Goal: Task Accomplishment & Management: Use online tool/utility

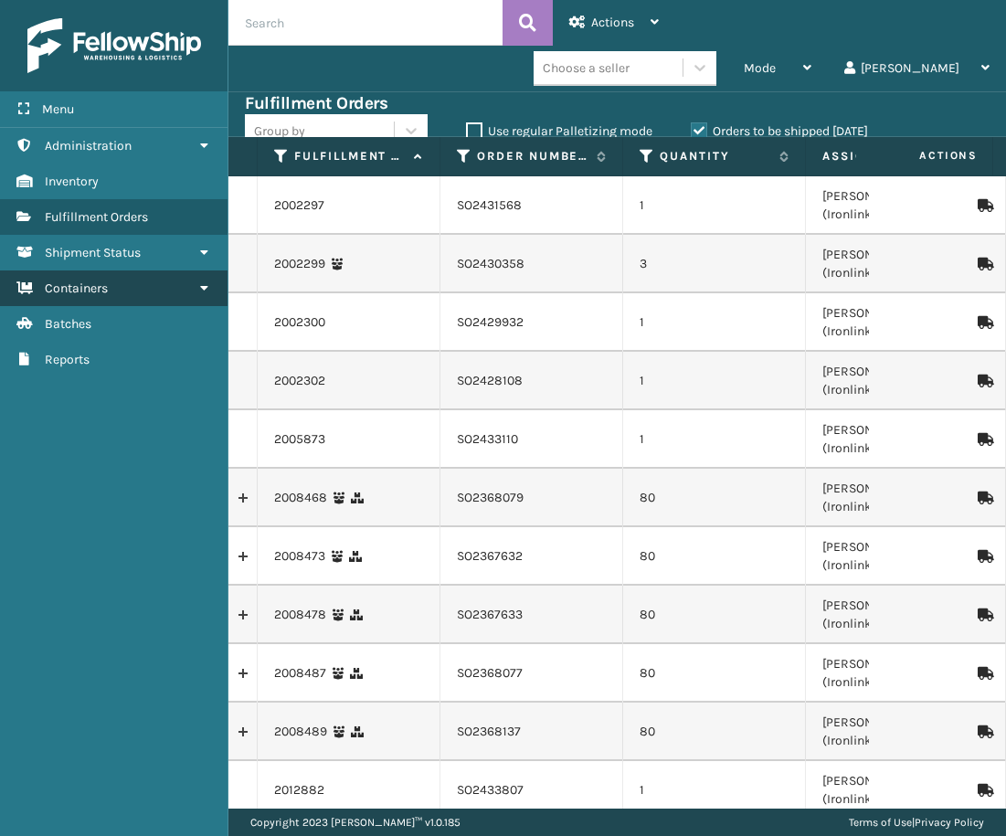
click at [117, 291] on link "Containers" at bounding box center [114, 289] width 228 height 36
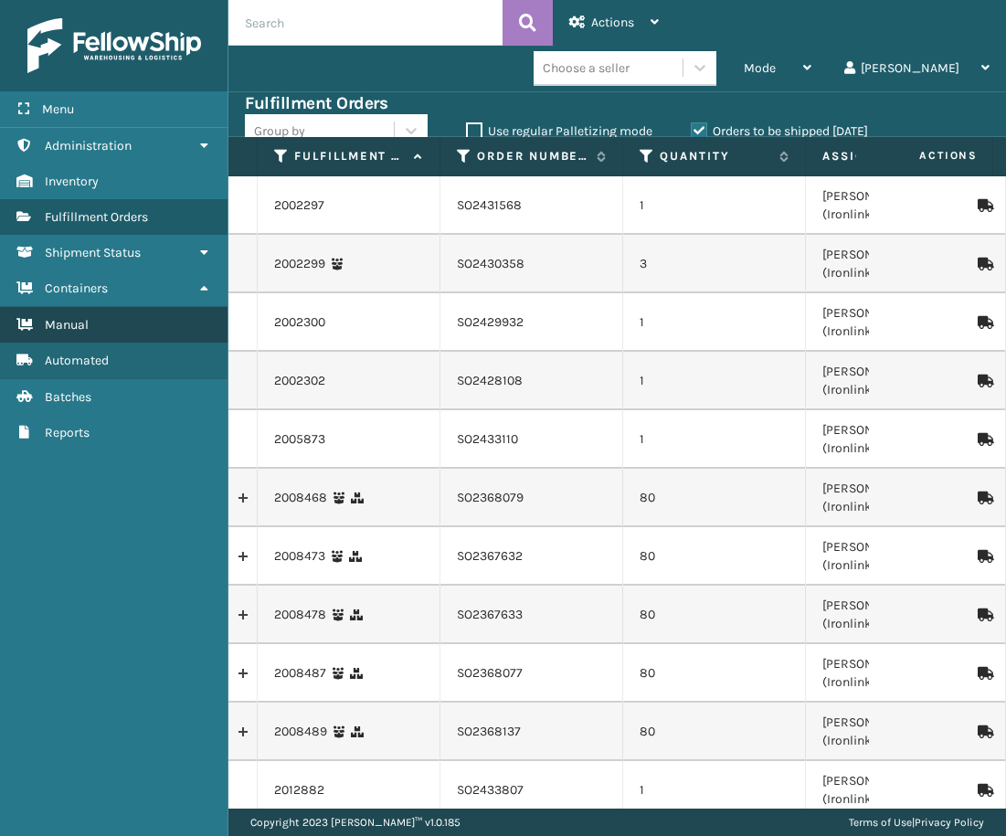
click at [128, 316] on link "Manual" at bounding box center [114, 325] width 228 height 36
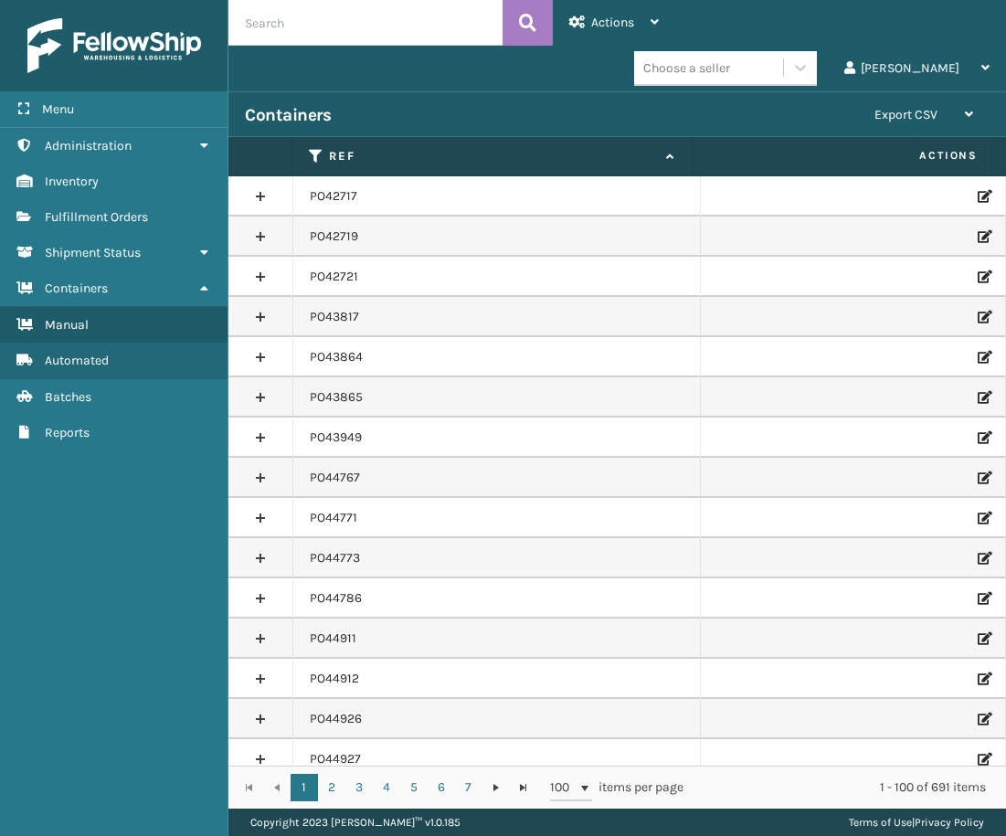
click at [276, 21] on input "text" at bounding box center [366, 23] width 274 height 46
paste input "PO49509"
type input "PO49509"
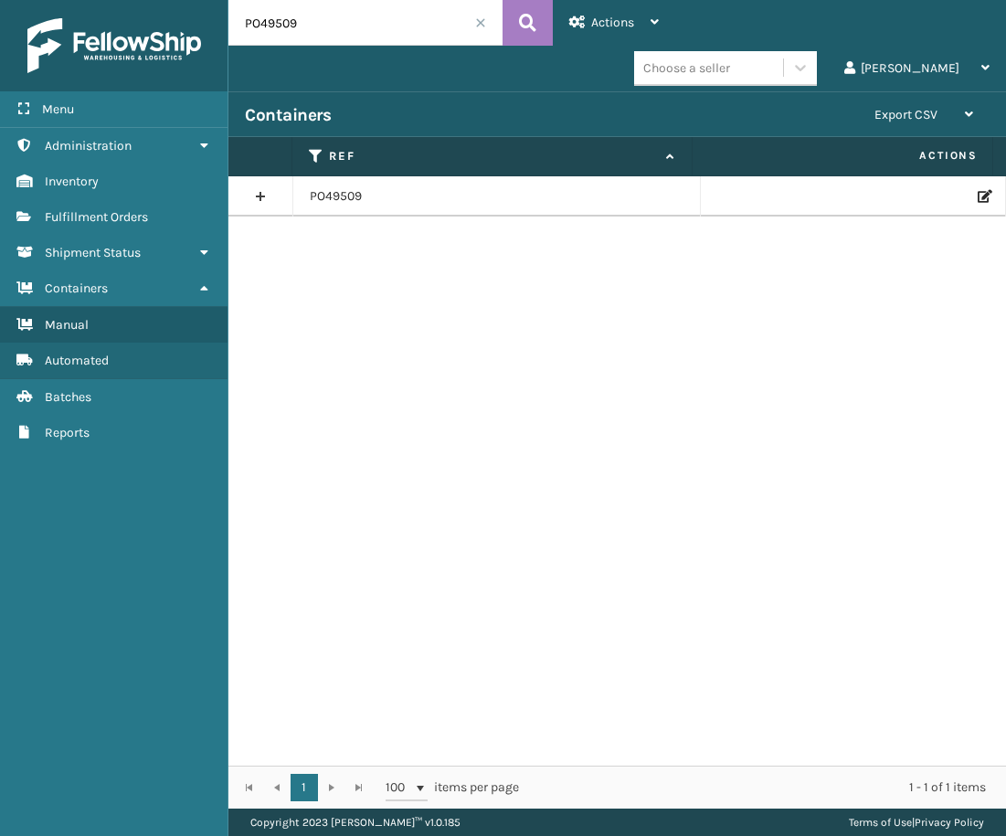
click at [979, 194] on td at bounding box center [853, 196] width 305 height 40
click at [978, 194] on icon at bounding box center [983, 196] width 11 height 13
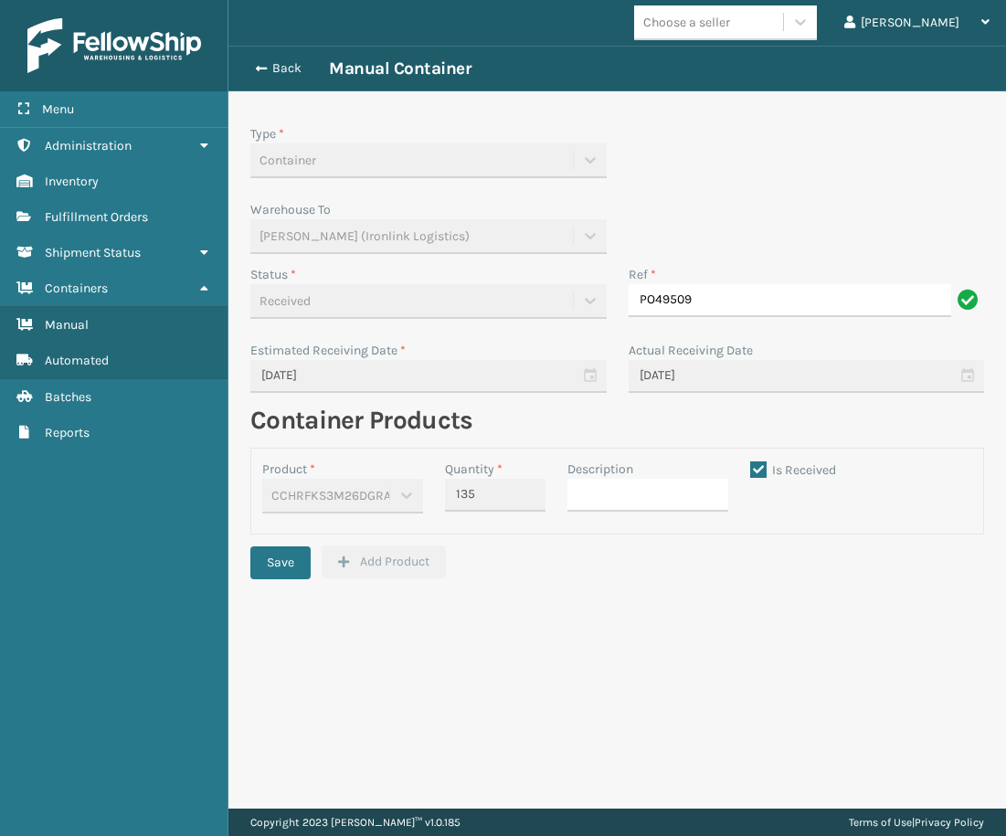
click at [296, 78] on div "Back Manual Container" at bounding box center [617, 69] width 745 height 22
click at [287, 67] on button "Back" at bounding box center [287, 68] width 84 height 16
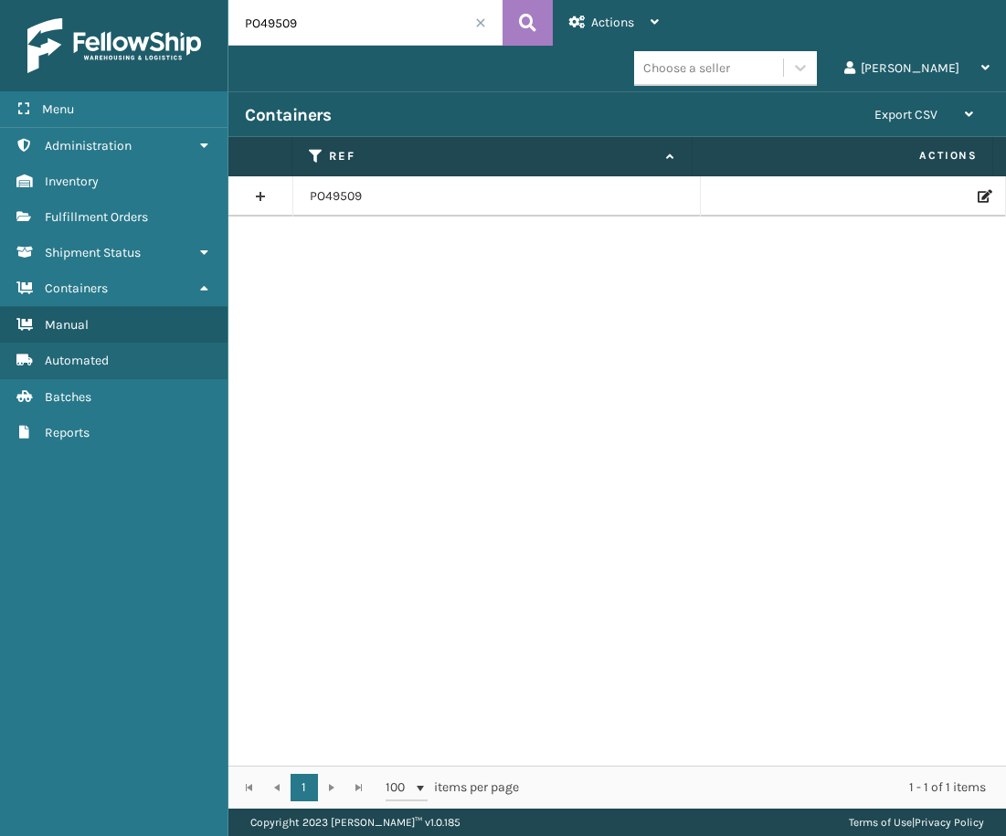
drag, startPoint x: 321, startPoint y: 27, endPoint x: 163, endPoint y: 26, distance: 158.1
click at [163, 0] on div "Menu Administration Inventory Fulfillment Orders Shipment Status Containers Man…" at bounding box center [503, 0] width 1006 height 0
paste input "833"
type input "PO48339"
click at [978, 191] on icon at bounding box center [983, 196] width 11 height 13
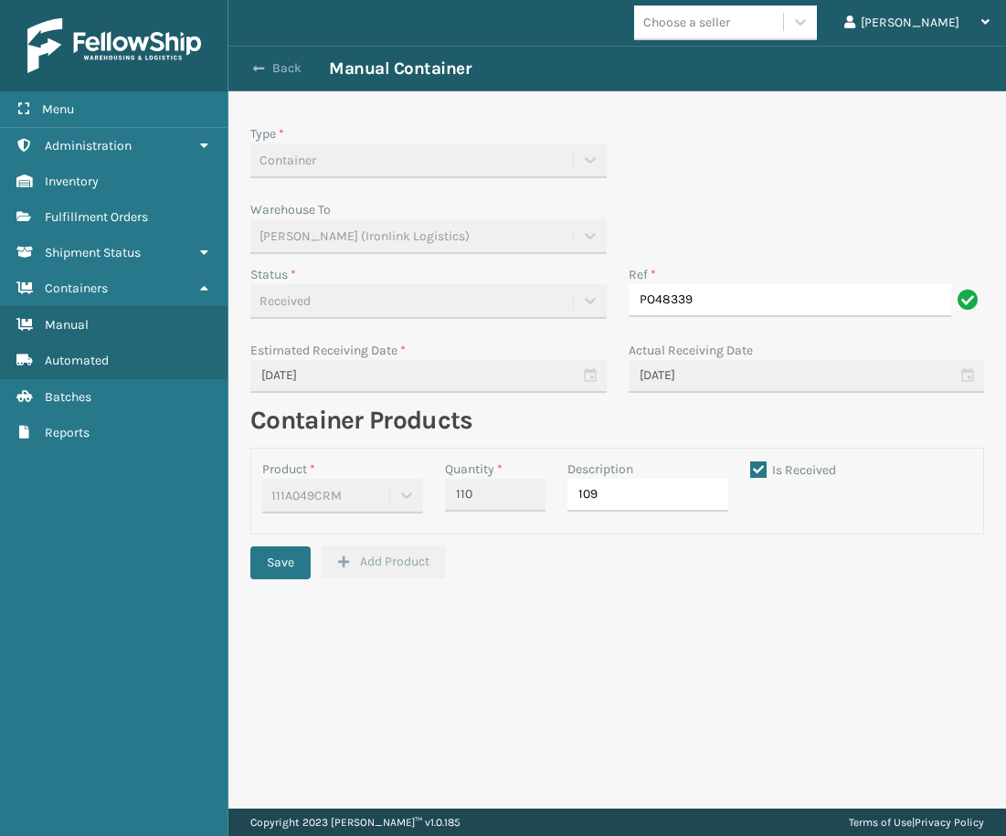
click at [288, 68] on button "Back" at bounding box center [287, 68] width 84 height 16
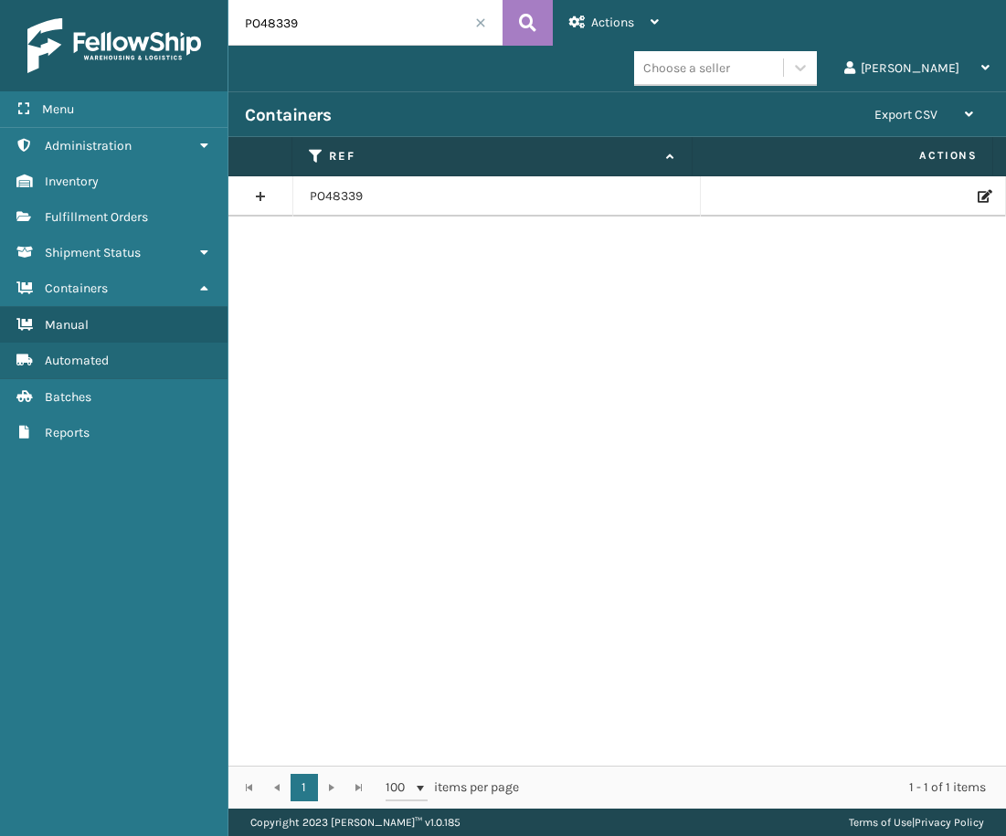
drag, startPoint x: 309, startPoint y: 25, endPoint x: 96, endPoint y: 67, distance: 217.1
click at [96, 0] on div "Menu Administration Inventory Fulfillment Orders Shipment Status Containers Man…" at bounding box center [503, 0] width 1006 height 0
paste input "7487"
type input "PO47487"
click at [978, 199] on icon at bounding box center [983, 196] width 11 height 13
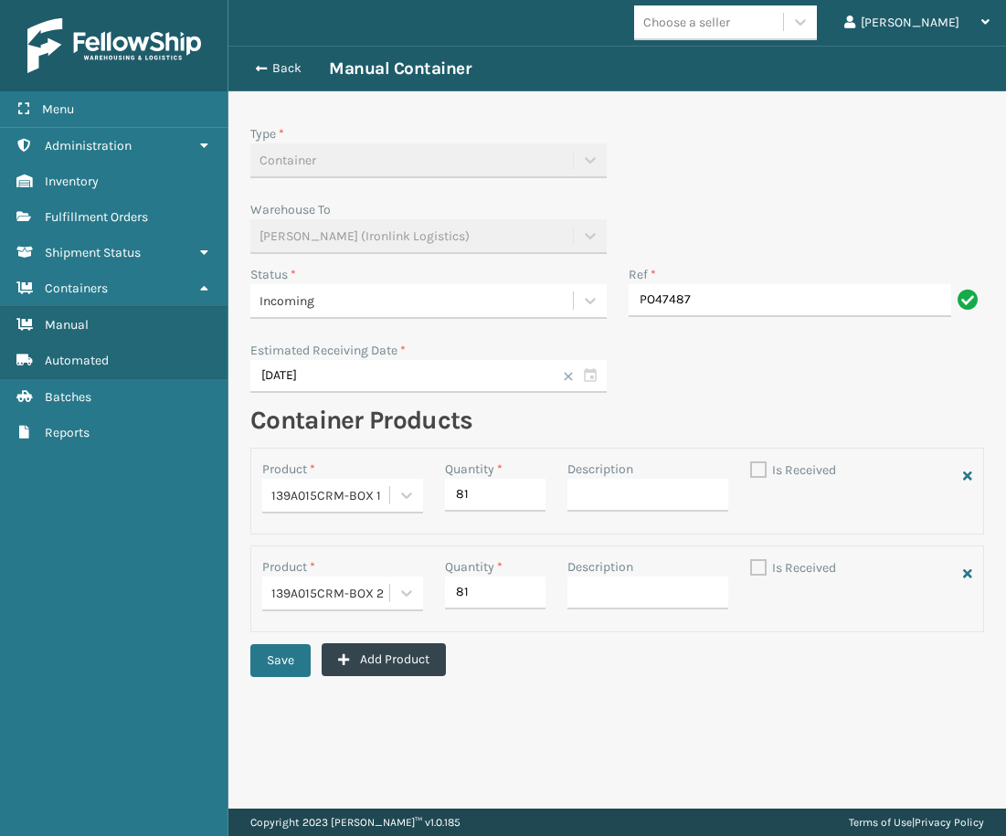
click at [314, 303] on span "Incoming" at bounding box center [287, 301] width 55 height 19
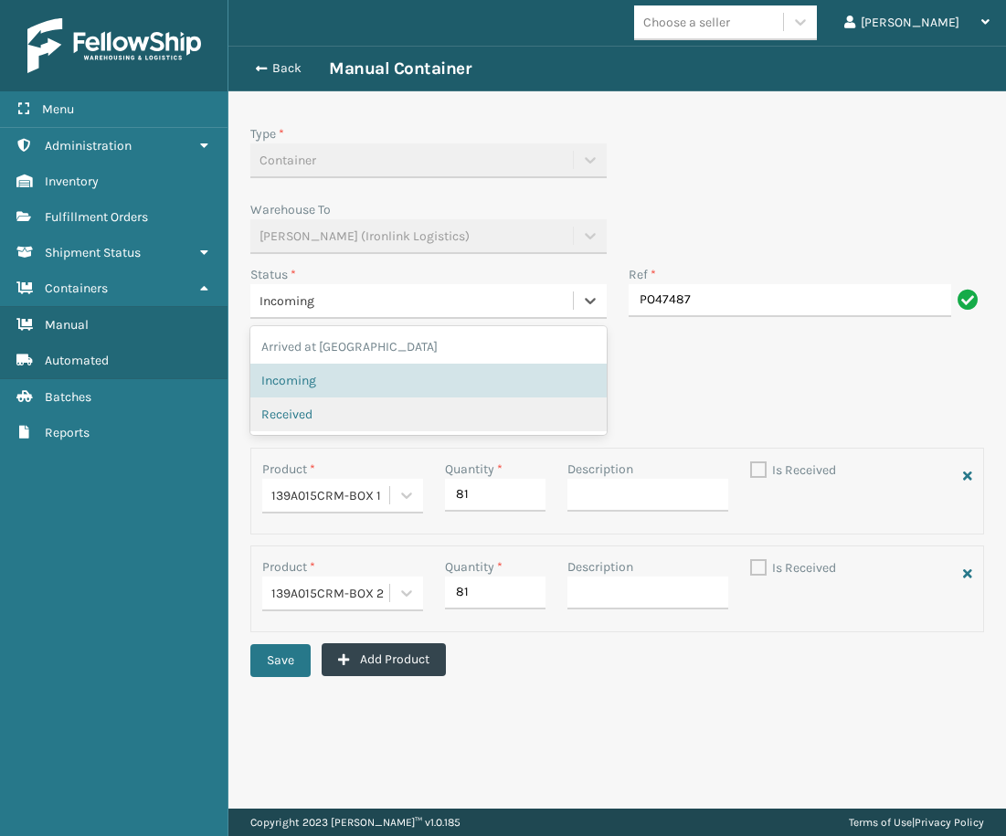
click at [304, 420] on span "Received" at bounding box center [286, 414] width 51 height 19
checkbox input "true"
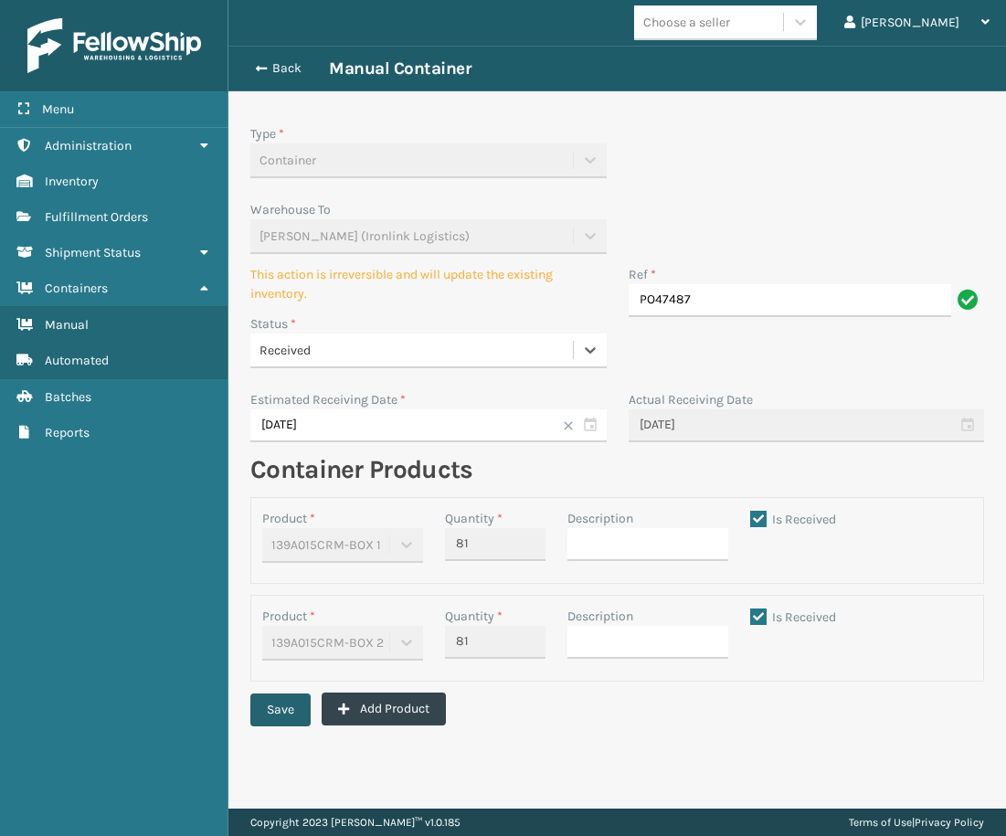
click at [284, 713] on button "Save" at bounding box center [280, 710] width 60 height 33
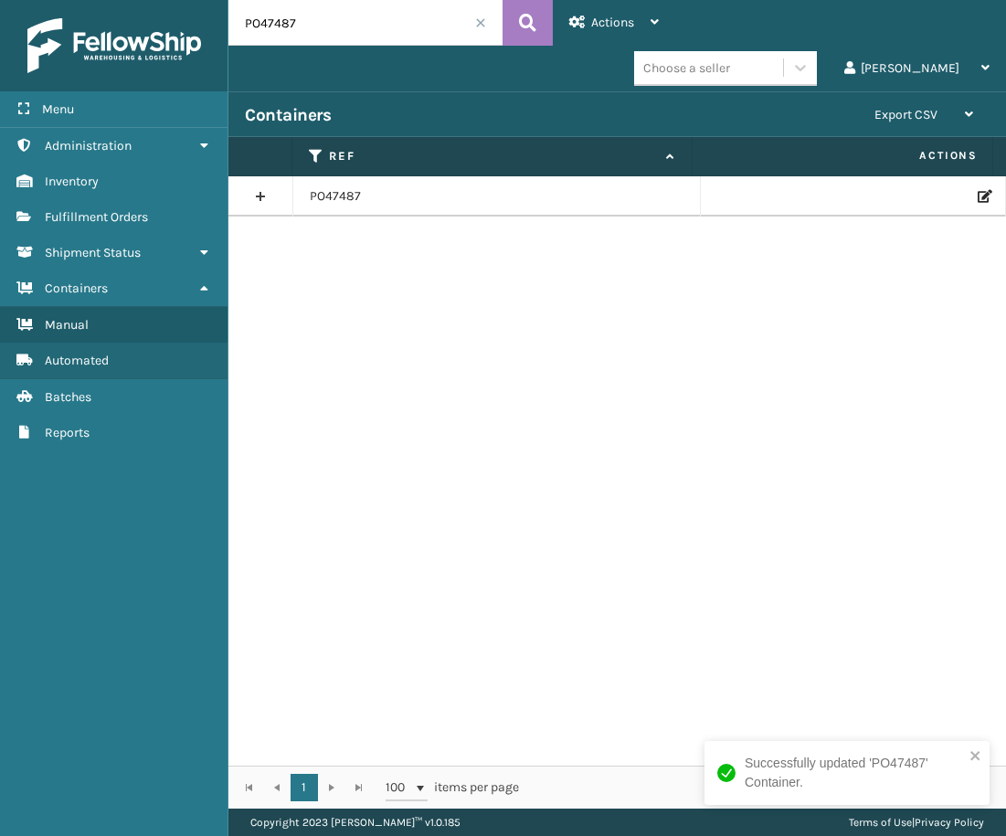
click at [293, 27] on input "PO47487" at bounding box center [366, 23] width 274 height 46
paste input "9646"
type input "PO49646"
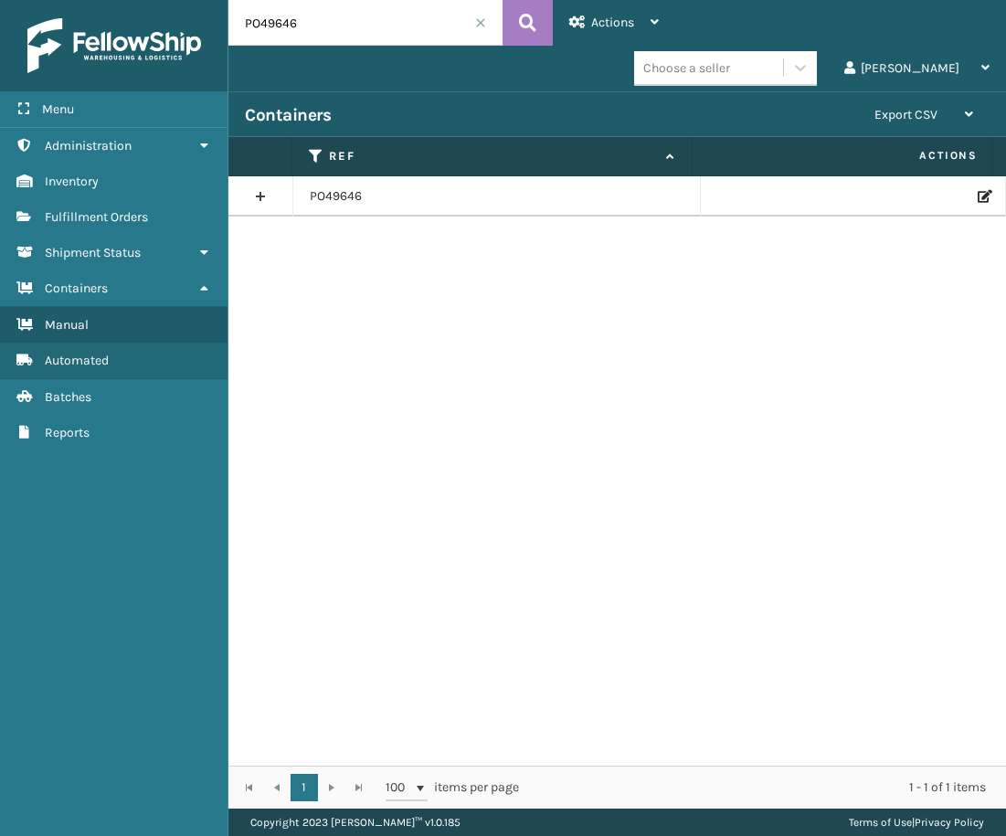
click at [978, 194] on icon at bounding box center [983, 196] width 11 height 13
